Goal: Task Accomplishment & Management: Manage account settings

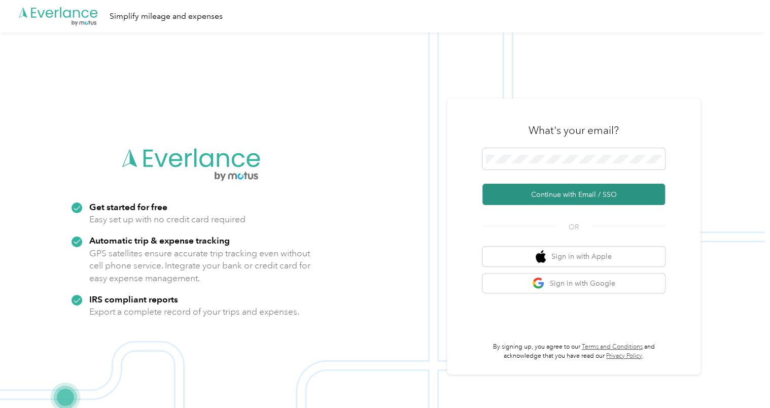
click at [536, 194] on button "Continue with Email / SSO" at bounding box center [573, 194] width 183 height 21
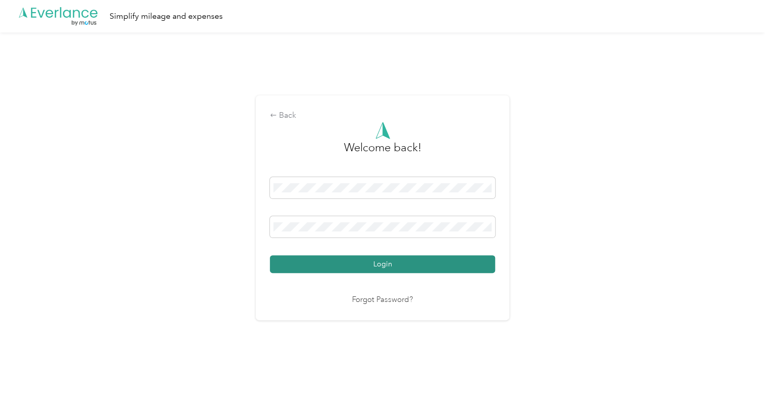
click at [390, 267] on button "Login" at bounding box center [382, 264] width 225 height 18
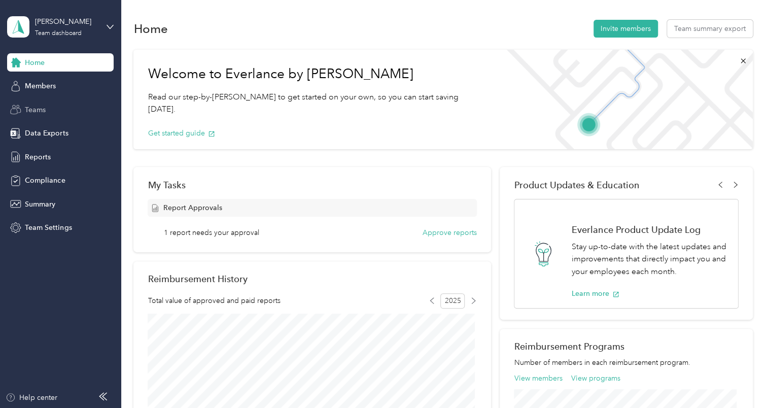
click at [57, 107] on div "Teams" at bounding box center [60, 109] width 107 height 18
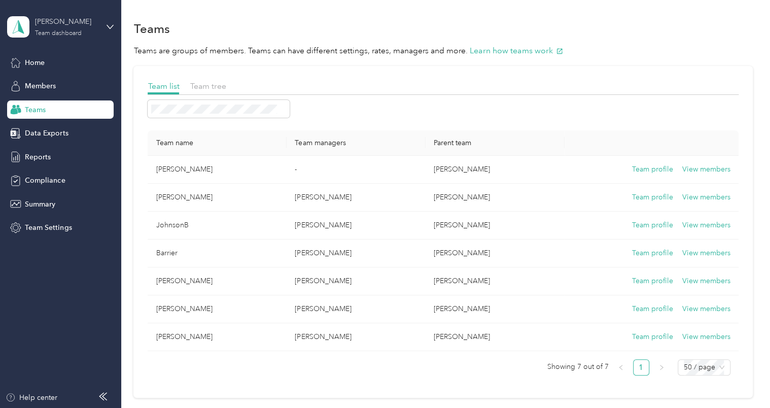
click at [68, 30] on div "Team dashboard" at bounding box center [58, 33] width 47 height 6
click at [62, 83] on div "Team dashboard" at bounding box center [172, 84] width 314 height 18
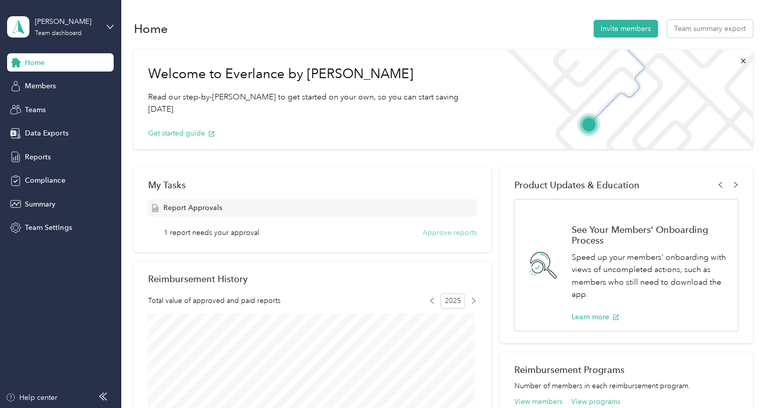
click at [435, 230] on button "Approve reports" at bounding box center [450, 232] width 54 height 11
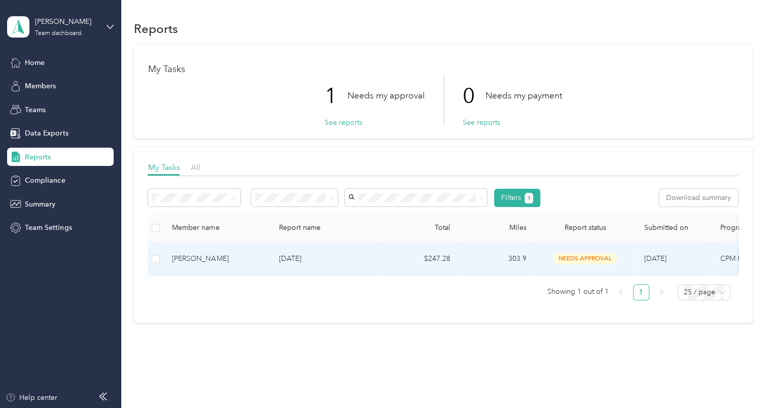
click at [305, 255] on p "[DATE]" at bounding box center [326, 258] width 95 height 11
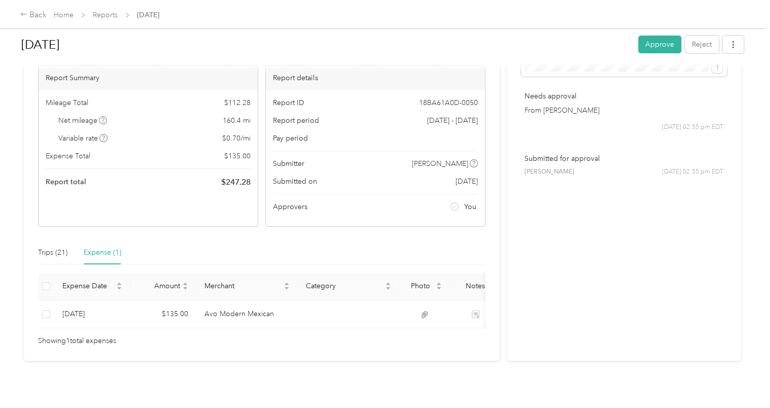
scroll to position [81, 0]
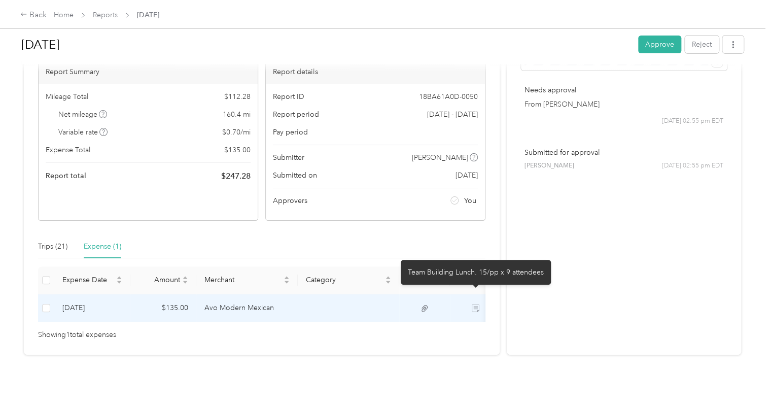
click at [477, 304] on icon at bounding box center [476, 308] width 8 height 8
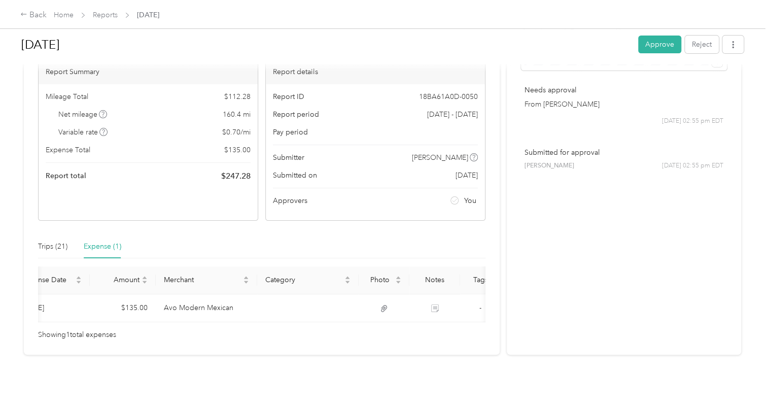
scroll to position [0, 57]
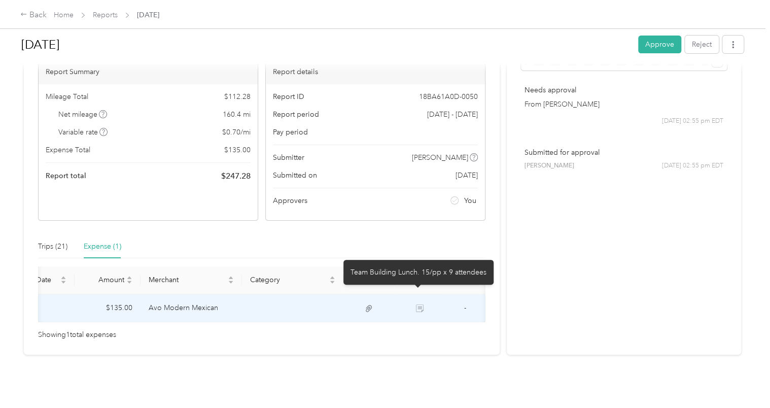
click at [420, 304] on icon at bounding box center [420, 308] width 8 height 8
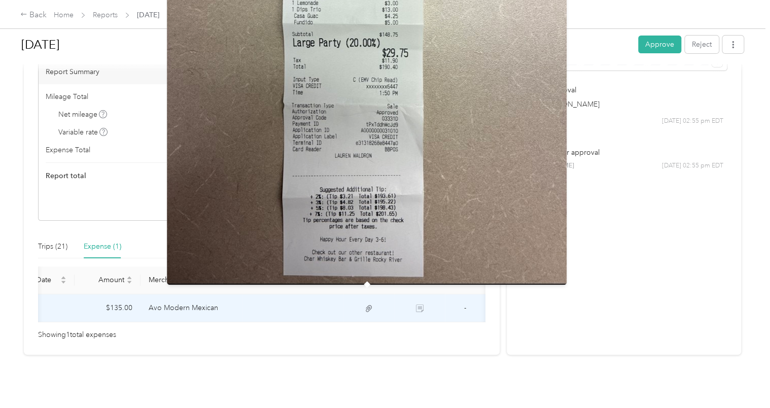
click at [367, 305] on icon at bounding box center [369, 308] width 6 height 7
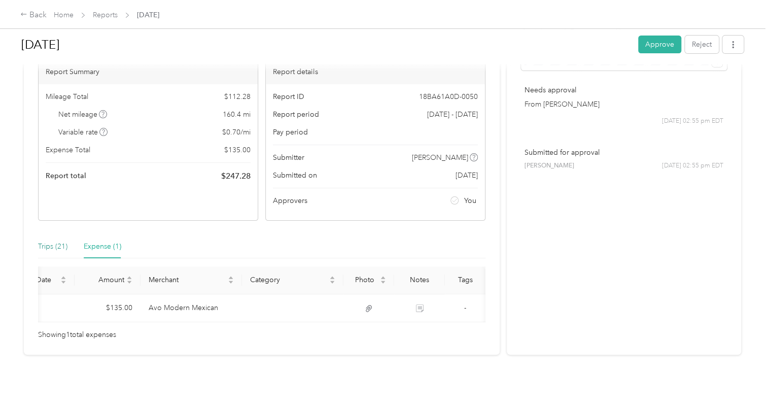
click at [53, 241] on div "Trips (21)" at bounding box center [52, 246] width 29 height 11
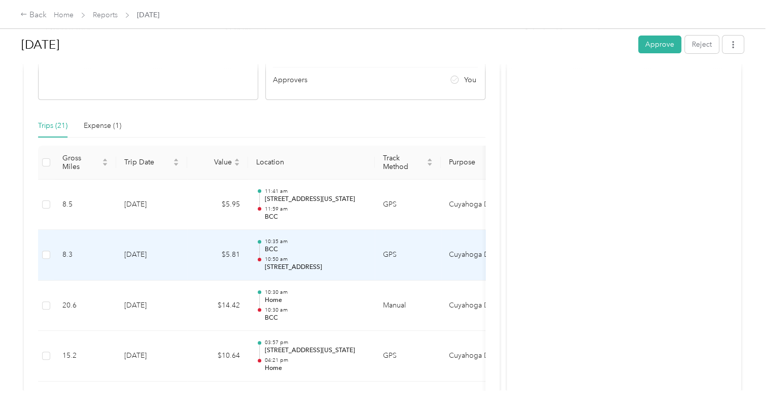
scroll to position [0, 0]
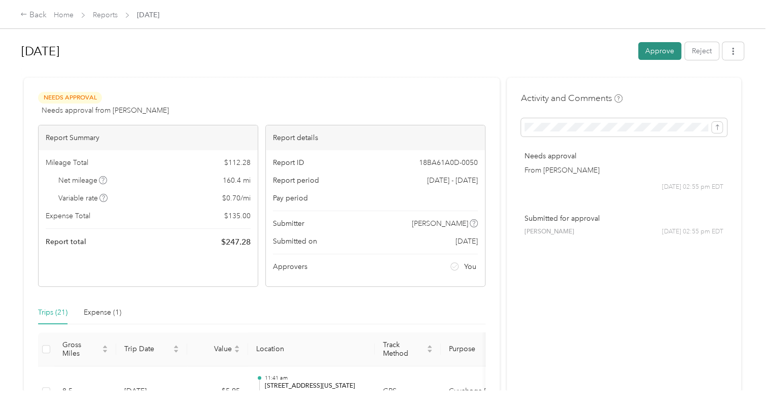
click at [653, 51] on button "Approve" at bounding box center [659, 51] width 43 height 18
